Goal: Task Accomplishment & Management: Complete application form

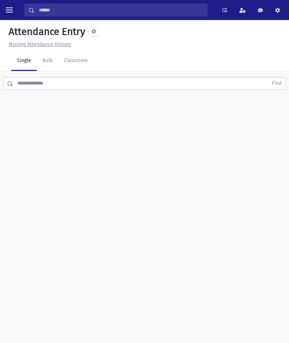
click at [90, 64] on link "Classroom" at bounding box center [75, 61] width 35 height 20
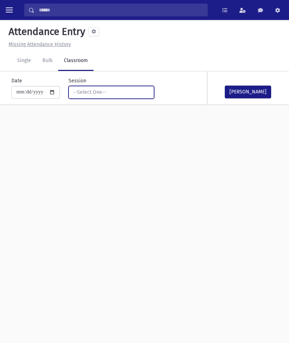
click at [130, 94] on div "--Select One--" at bounding box center [108, 91] width 71 height 7
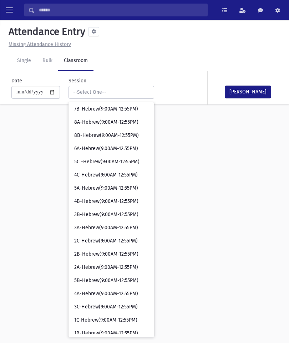
scroll to position [56, 0]
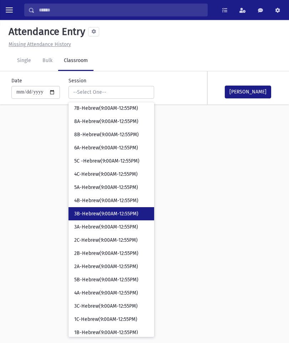
click at [113, 217] on link "3B-Hebrew(9:00AM-12:55PM)" at bounding box center [111, 213] width 86 height 13
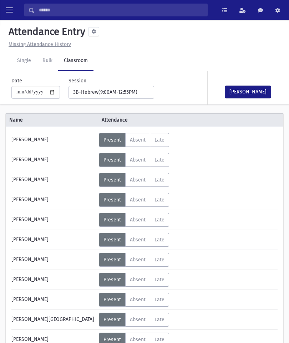
click at [256, 92] on button "[PERSON_NAME]" at bounding box center [248, 92] width 46 height 13
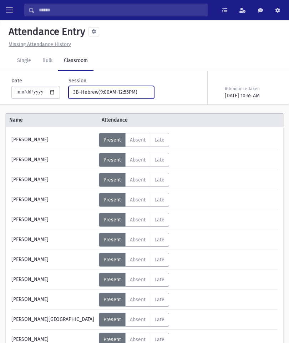
click at [116, 96] on div "3B-Hebrew(9:00AM-12:55PM)" at bounding box center [108, 92] width 71 height 8
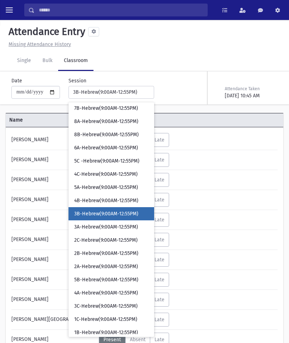
scroll to position [50, 0]
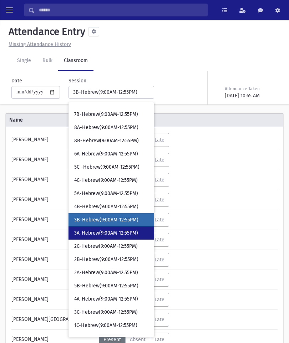
click at [112, 230] on span "3A-Hebrew(9:00AM-12:55PM)" at bounding box center [106, 233] width 64 height 7
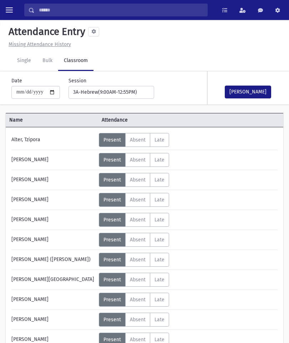
click at [253, 97] on button "[PERSON_NAME]" at bounding box center [248, 92] width 46 height 13
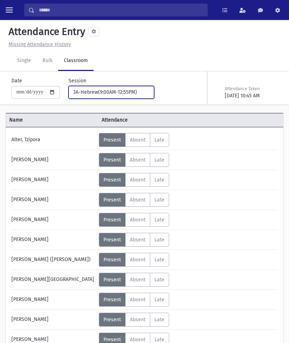
click at [127, 90] on div "3A-Hebrew(9:00AM-12:55PM)" at bounding box center [108, 91] width 71 height 7
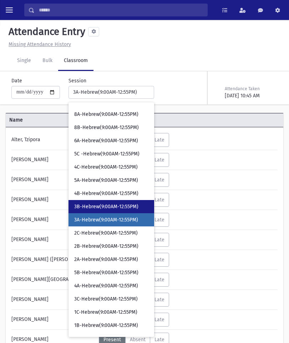
click at [114, 208] on span "3B-Hebrew(9:00AM-12:55PM)" at bounding box center [106, 206] width 64 height 7
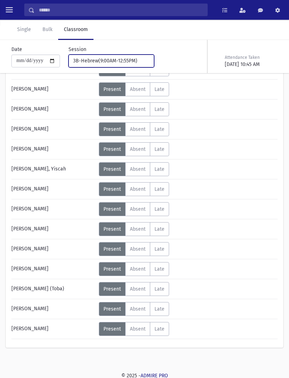
scroll to position [310, 0]
click at [127, 64] on div "3B-Hebrew(9:00AM-12:55PM)" at bounding box center [108, 60] width 71 height 7
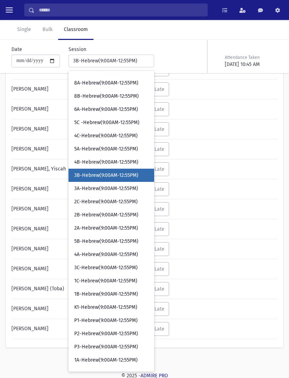
scroll to position [17, 0]
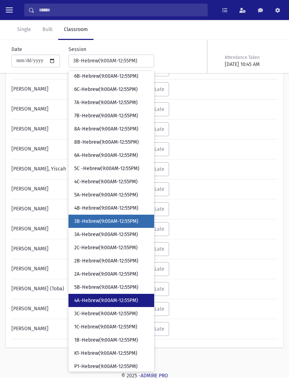
click at [96, 305] on link "4A-Hebrew(9:00AM-12:55PM)" at bounding box center [111, 300] width 86 height 13
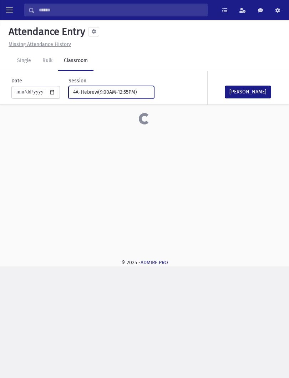
click at [117, 94] on div "4A-Hebrew(9:00AM-12:55PM)" at bounding box center [108, 91] width 71 height 7
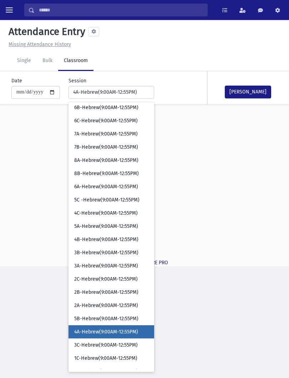
scroll to position [112, 0]
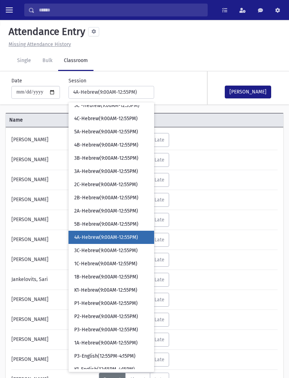
click at [116, 243] on link "4A-Hebrew(9:00AM-12:55PM)" at bounding box center [111, 237] width 86 height 13
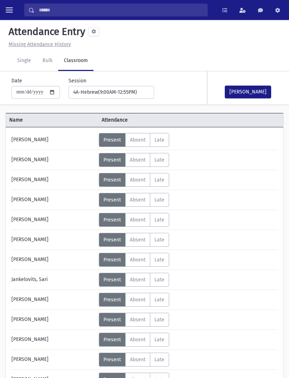
click at [131, 103] on div "**********" at bounding box center [140, 87] width 283 height 33
click at [134, 91] on button "4A-Hebrew(9:00AM-12:55PM)" at bounding box center [111, 92] width 86 height 13
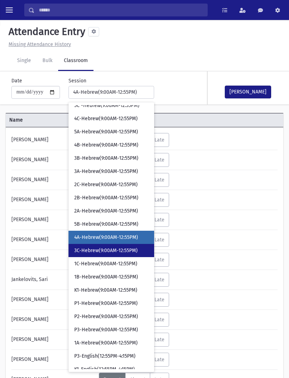
click at [110, 254] on link "3C-Hebrew(9:00AM-12:55PM)" at bounding box center [111, 250] width 86 height 13
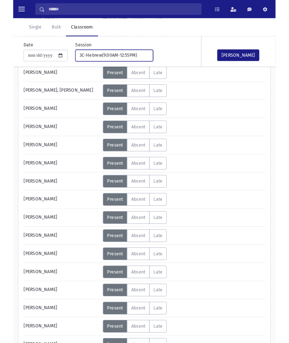
scroll to position [260, 0]
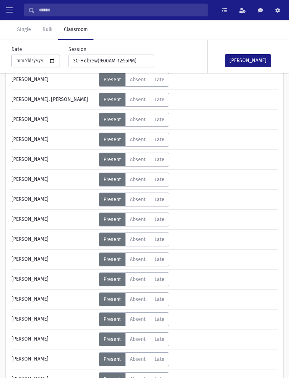
click at [141, 139] on span "Absent" at bounding box center [138, 140] width 16 height 6
click at [253, 57] on button "[PERSON_NAME]" at bounding box center [248, 60] width 46 height 13
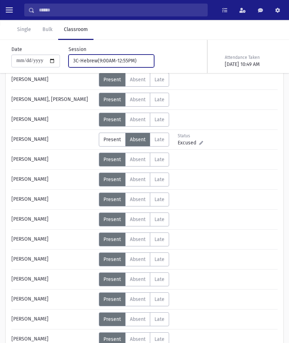
click at [131, 61] on div "3C-Hebrew(9:00AM-12:55PM)" at bounding box center [108, 60] width 71 height 7
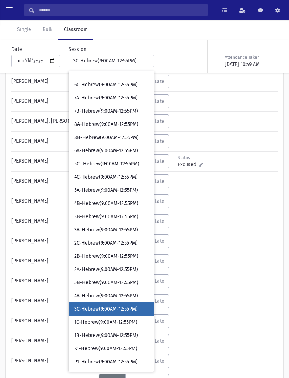
scroll to position [22, 0]
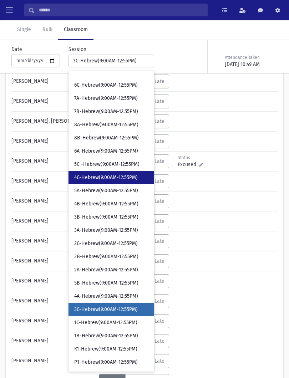
click at [108, 180] on span "4C-Hebrew(9:00AM-12:55PM)" at bounding box center [105, 177] width 63 height 7
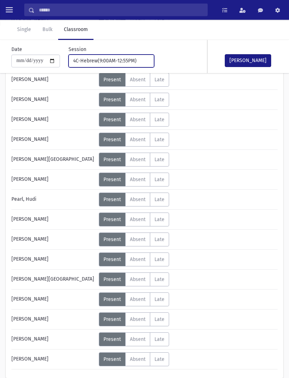
scroll to position [280, 0]
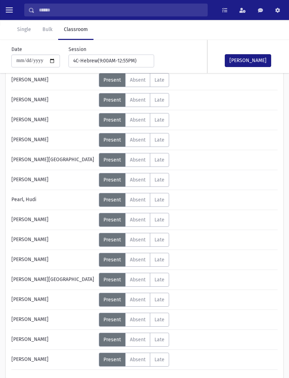
click at [141, 220] on span "Absent" at bounding box center [138, 220] width 16 height 6
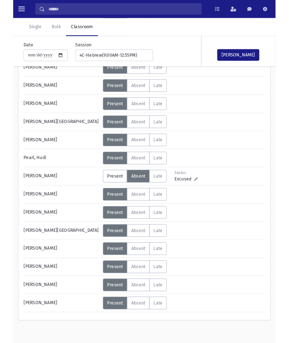
scroll to position [312, 0]
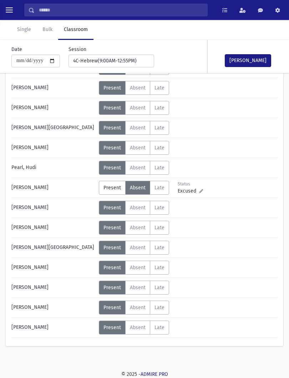
click at [143, 311] on label "Absent A" at bounding box center [137, 308] width 25 height 14
click at [256, 56] on button "[PERSON_NAME]" at bounding box center [248, 60] width 46 height 13
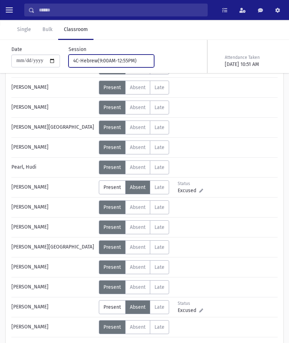
click at [104, 60] on div "4C-Hebrew(9:00AM-12:55PM)" at bounding box center [108, 60] width 71 height 7
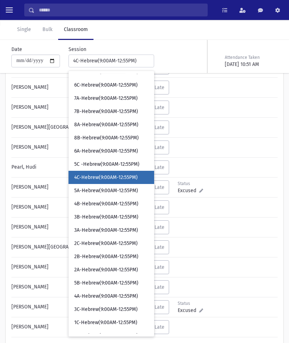
scroll to position [0, 0]
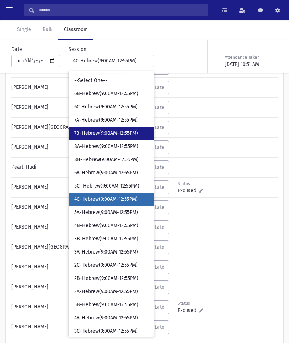
click at [99, 134] on span "7B-Hebrew(9:00AM-12:55PM)" at bounding box center [106, 133] width 64 height 7
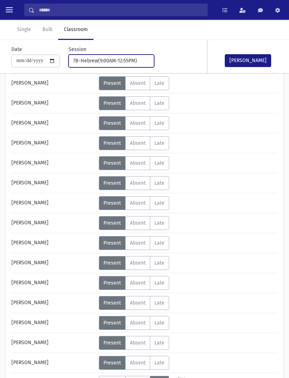
scroll to position [77, 0]
click at [137, 147] on label "Absent A" at bounding box center [137, 143] width 25 height 14
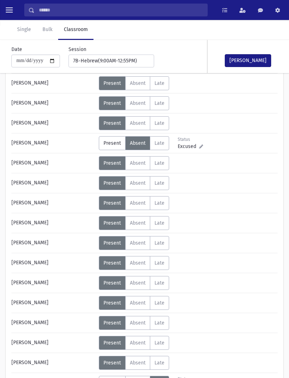
click at [255, 66] on button "[PERSON_NAME]" at bounding box center [248, 60] width 46 height 13
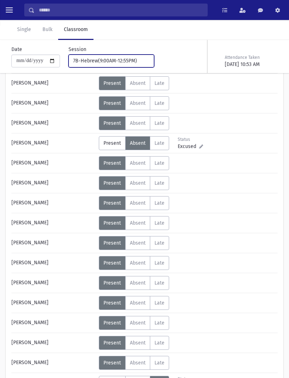
click at [115, 57] on button "7B-Hebrew(9:00AM-12:55PM)" at bounding box center [111, 61] width 86 height 13
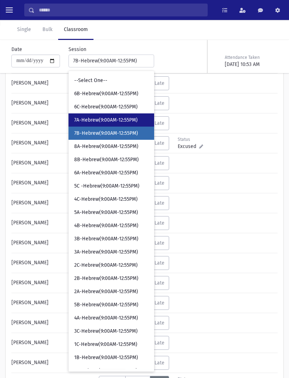
click at [121, 119] on span "7A-Hebrew(9:00AM-12:55PM)" at bounding box center [105, 120] width 63 height 7
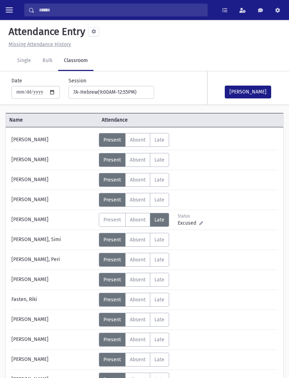
click at [138, 241] on span "Absent" at bounding box center [138, 240] width 16 height 6
click at [245, 88] on button "[PERSON_NAME]" at bounding box center [248, 92] width 46 height 13
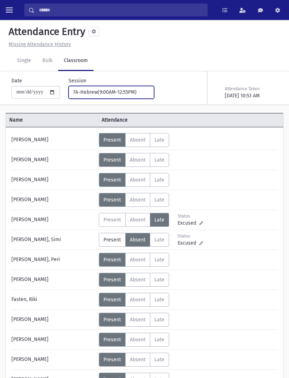
click at [120, 89] on div "7A-Hebrew(9:00AM-12:55PM)" at bounding box center [108, 91] width 71 height 7
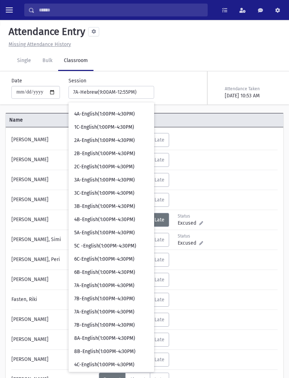
scroll to position [500, 0]
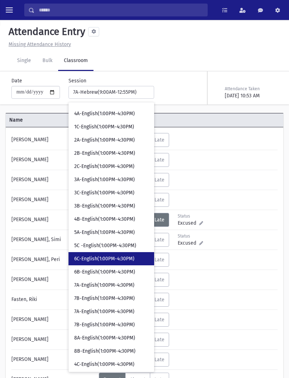
click at [104, 258] on span "6C-English(1:00PM-4:30PM)" at bounding box center [104, 258] width 60 height 7
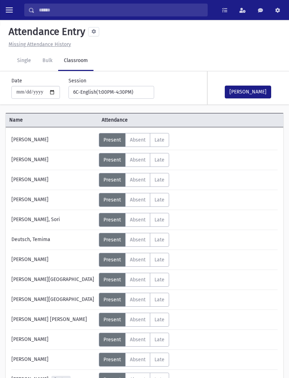
click at [253, 90] on button "[PERSON_NAME]" at bounding box center [248, 92] width 46 height 13
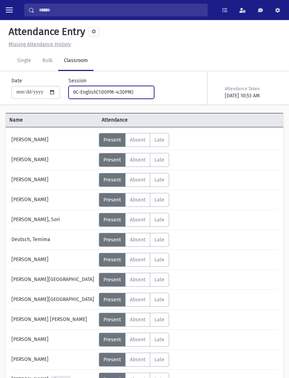
click at [138, 89] on button "6C-English(1:00PM-4:30PM)" at bounding box center [111, 92] width 86 height 13
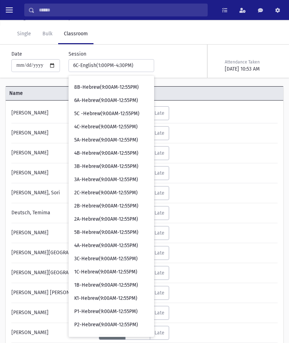
scroll to position [76, 0]
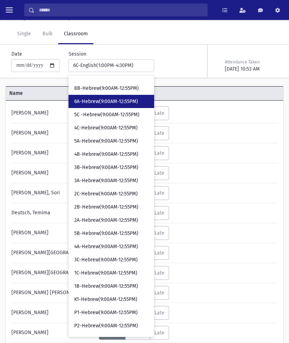
click at [117, 106] on link "6A-Hebrew(9:00AM-12:55PM)" at bounding box center [111, 101] width 86 height 13
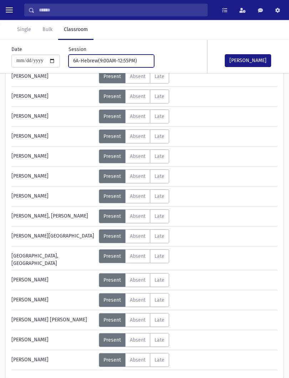
scroll to position [232, 0]
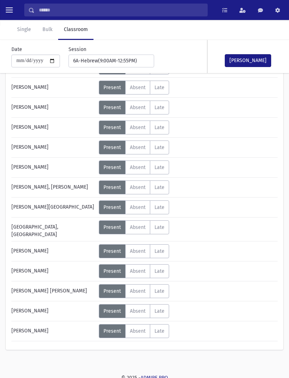
click at [144, 290] on span "Absent" at bounding box center [138, 291] width 16 height 6
click at [256, 59] on button "[PERSON_NAME]" at bounding box center [248, 60] width 46 height 13
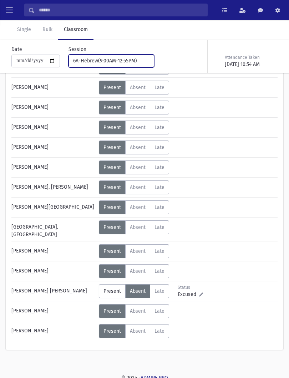
click at [128, 61] on div "6A-Hebrew(9:00AM-12:55PM)" at bounding box center [108, 60] width 71 height 7
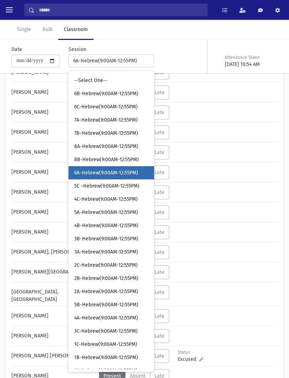
scroll to position [165, 0]
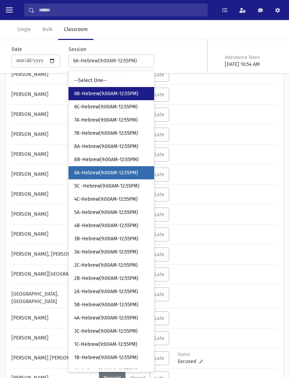
click at [103, 96] on span "6B-Hebrew(9:00AM-12:55PM)" at bounding box center [106, 93] width 64 height 7
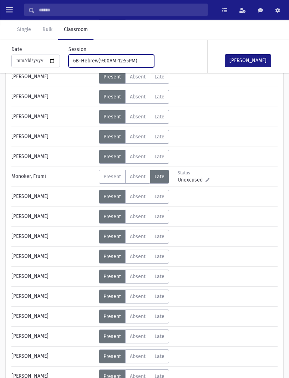
scroll to position [203, 0]
click at [139, 255] on span "Absent" at bounding box center [138, 257] width 16 height 6
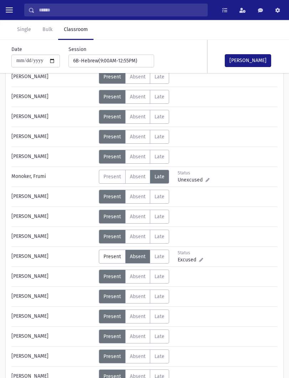
click at [260, 61] on button "[PERSON_NAME]" at bounding box center [248, 60] width 46 height 13
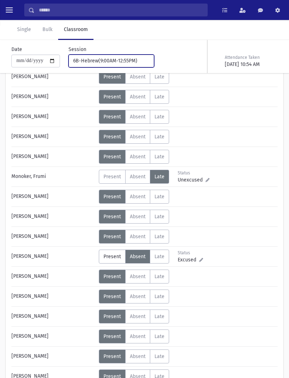
click at [131, 61] on div "6B-Hebrew(9:00AM-12:55PM)" at bounding box center [108, 60] width 71 height 7
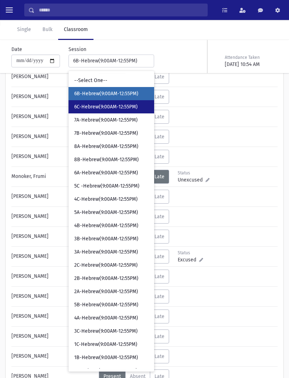
click at [126, 109] on span "6C-Hebrew(9:00AM-12:55PM)" at bounding box center [105, 106] width 63 height 7
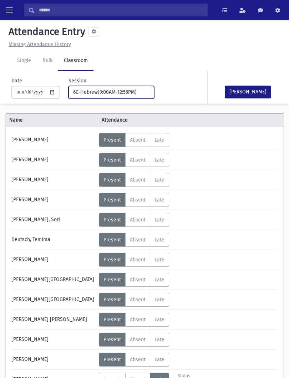
click at [94, 86] on button "6C-Hebrew(9:00AM-12:55PM)" at bounding box center [111, 92] width 86 height 13
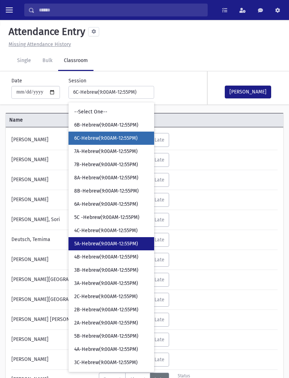
click at [106, 245] on span "5A-Hebrew(9:00AM-12:55PM)" at bounding box center [106, 243] width 64 height 7
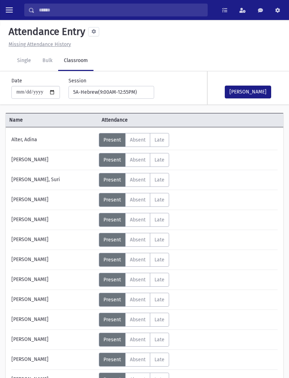
click at [260, 93] on button "[PERSON_NAME]" at bounding box center [248, 92] width 46 height 13
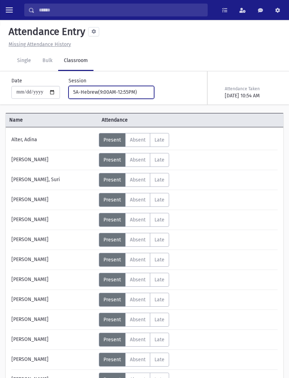
click at [118, 92] on div "5A-Hebrew(9:00AM-12:55PM)" at bounding box center [108, 91] width 71 height 7
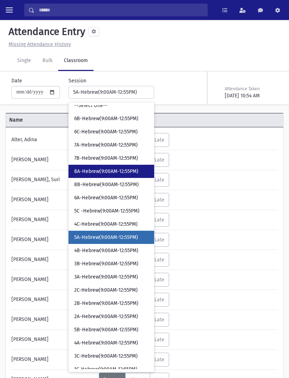
click at [117, 169] on span "8A-Hebrew(9:00AM-12:55PM)" at bounding box center [106, 171] width 64 height 7
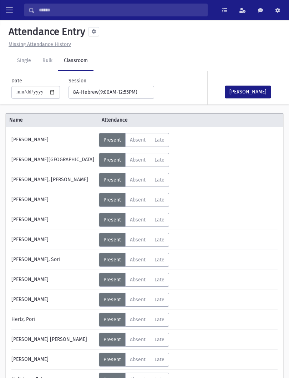
click at [247, 93] on button "[PERSON_NAME]" at bounding box center [248, 92] width 46 height 13
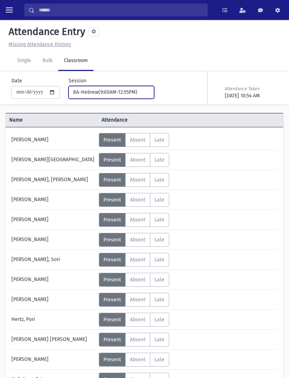
click at [119, 94] on div "8A-Hebrew(9:00AM-12:55PM)" at bounding box center [108, 91] width 71 height 7
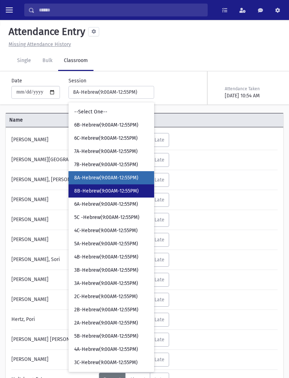
click at [117, 189] on span "8B-Hebrew(9:00AM-12:55PM)" at bounding box center [106, 191] width 65 height 7
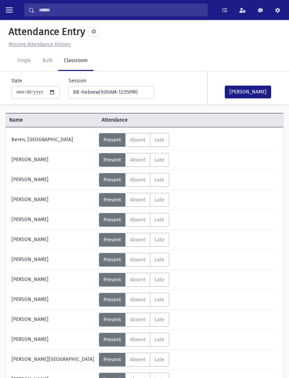
click at [253, 87] on button "[PERSON_NAME]" at bounding box center [248, 92] width 46 height 13
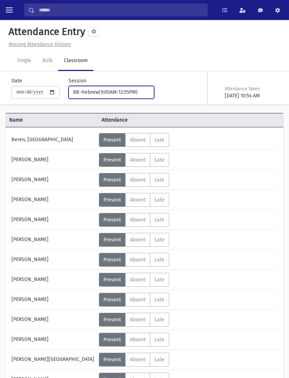
click at [79, 95] on div "8B-Hebrew(9:00AM-12:55PM)" at bounding box center [108, 91] width 71 height 7
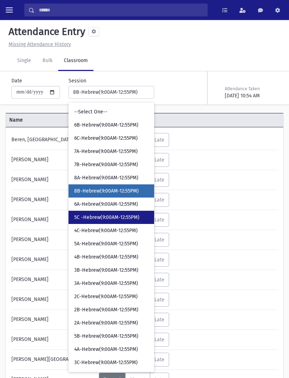
click at [122, 217] on span "5C -Hebrew(9:00AM-12:55PM)" at bounding box center [106, 217] width 65 height 7
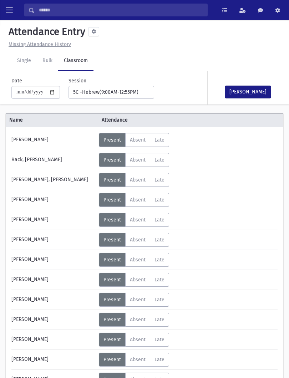
click at [250, 92] on button "[PERSON_NAME]" at bounding box center [248, 92] width 46 height 13
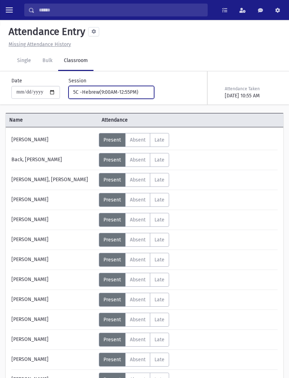
click at [143, 95] on button "5C -Hebrew(9:00AM-12:55PM)" at bounding box center [111, 92] width 86 height 13
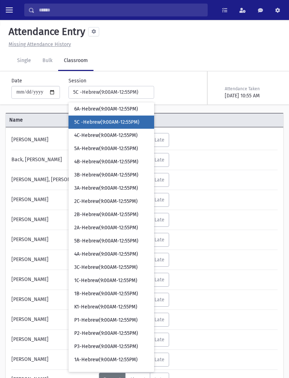
scroll to position [96, 0]
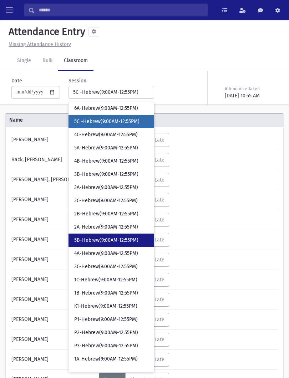
click at [110, 238] on span "5B-Hebrew(9:00AM-12:55PM)" at bounding box center [106, 240] width 64 height 7
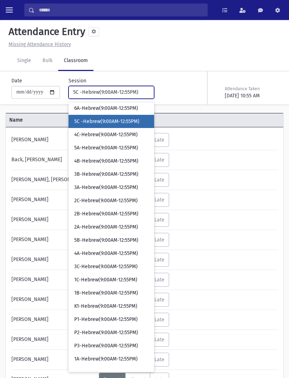
select select "****"
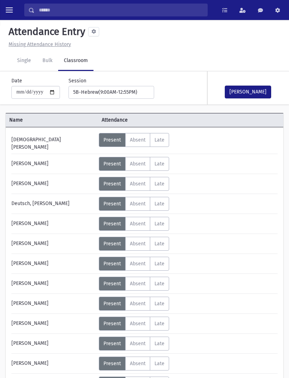
click at [257, 92] on button "[PERSON_NAME]" at bounding box center [248, 92] width 46 height 13
